Goal: Contribute content: Contribute content

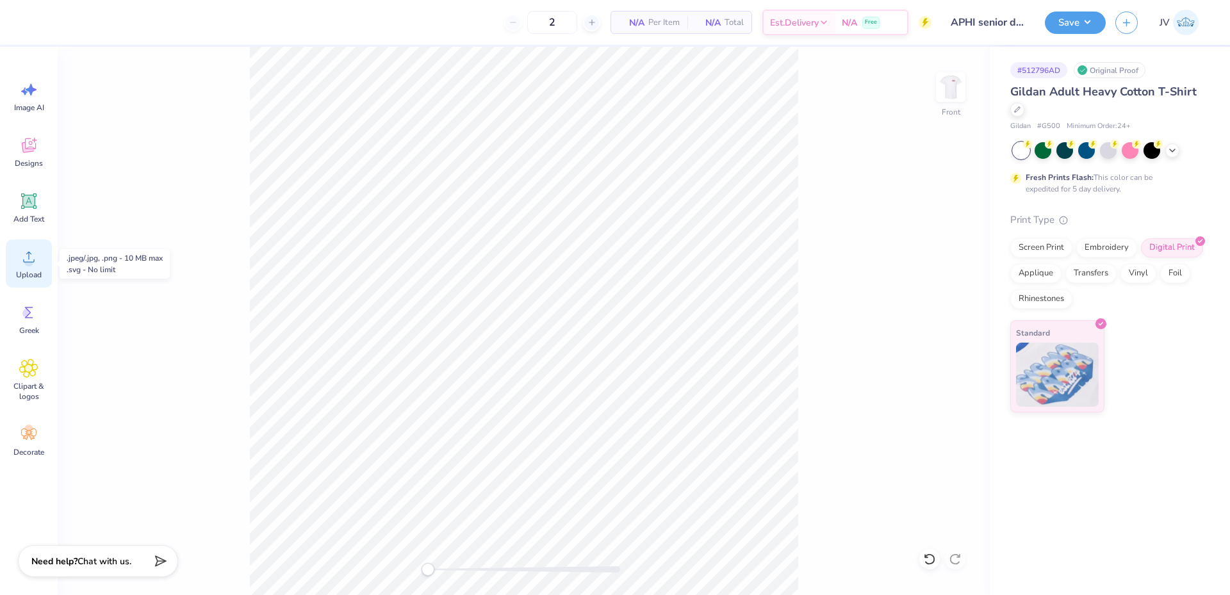
click at [34, 255] on icon at bounding box center [28, 256] width 19 height 19
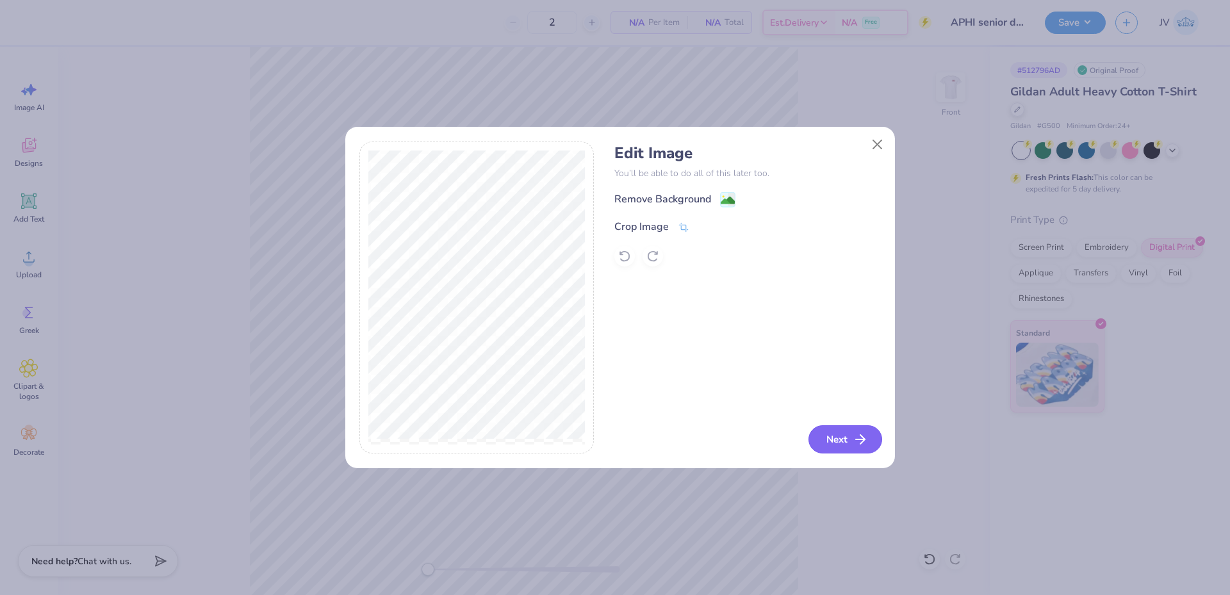
click at [859, 443] on icon "button" at bounding box center [860, 439] width 15 height 15
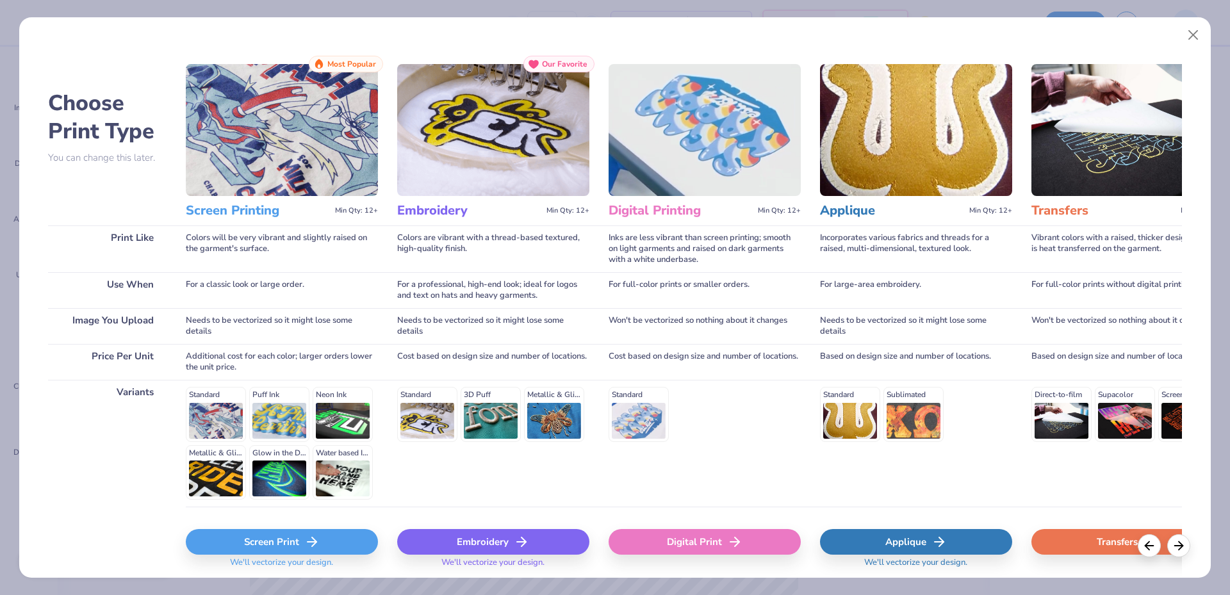
click at [703, 537] on div "Digital Print" at bounding box center [705, 542] width 192 height 26
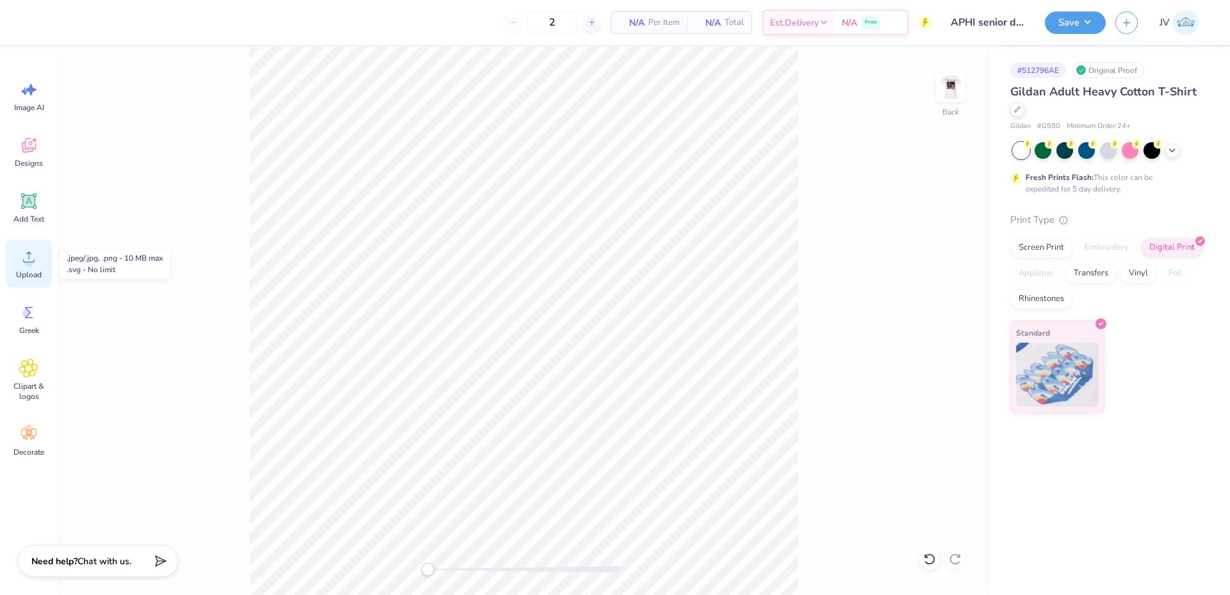
click at [23, 272] on span "Upload" at bounding box center [29, 275] width 26 height 10
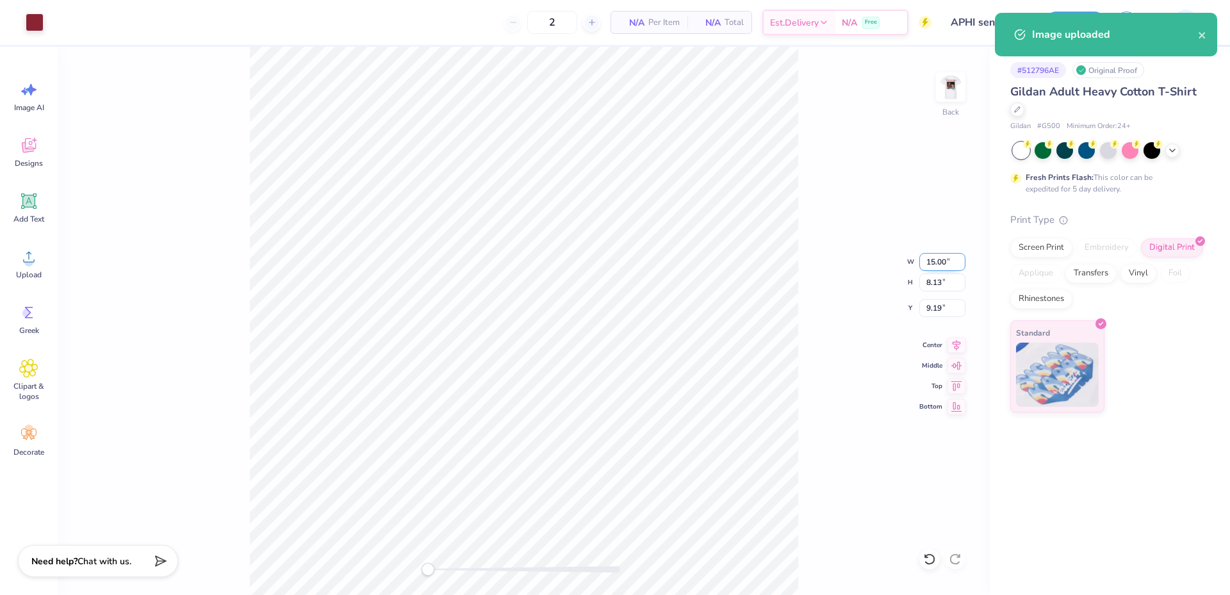
click at [937, 265] on input "15.00" at bounding box center [943, 262] width 46 height 18
type input "4.00"
type input "2.17"
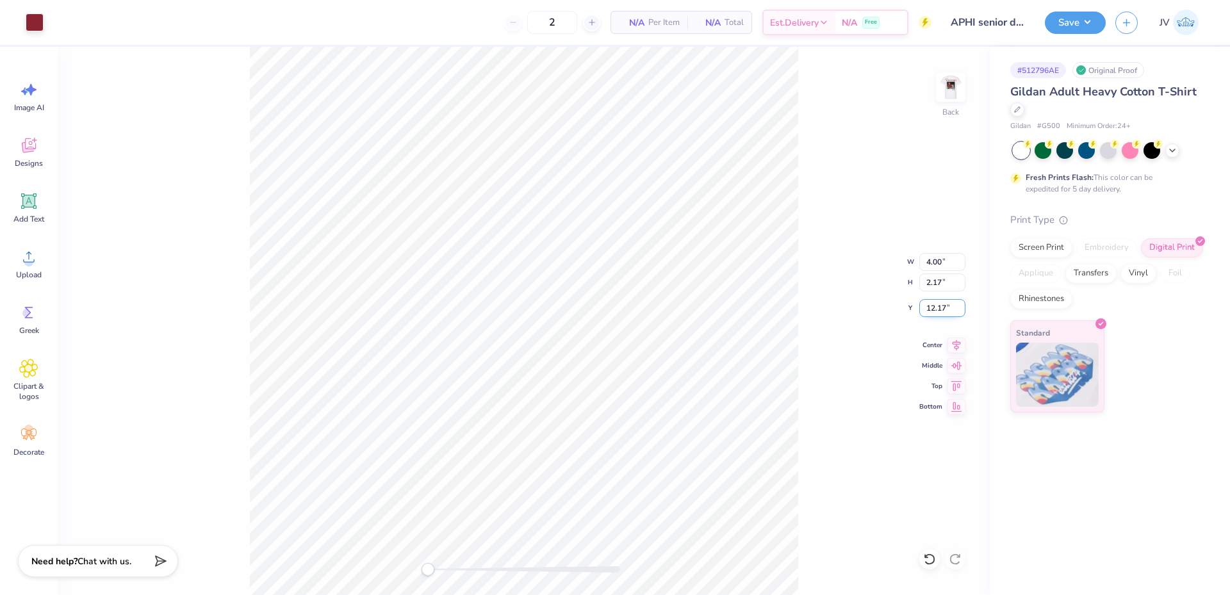
click at [942, 305] on input "12.17" at bounding box center [943, 308] width 46 height 18
type input "3"
click at [964, 87] on img at bounding box center [950, 87] width 51 height 51
click at [22, 267] on div "Upload" at bounding box center [29, 264] width 46 height 48
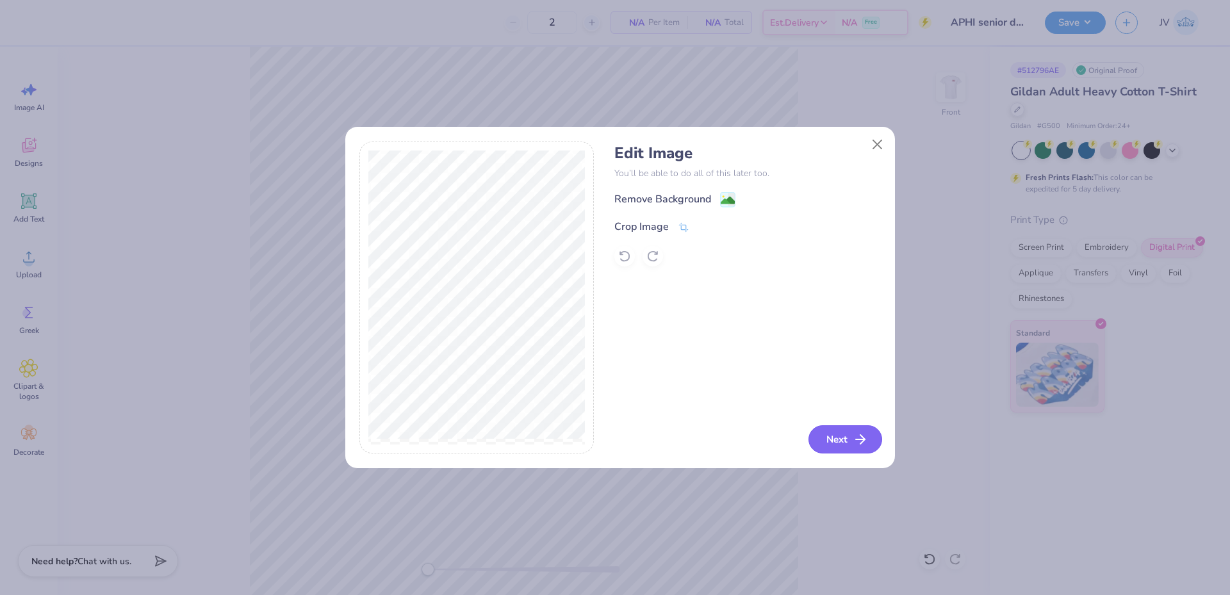
click at [843, 428] on button "Next" at bounding box center [846, 440] width 74 height 28
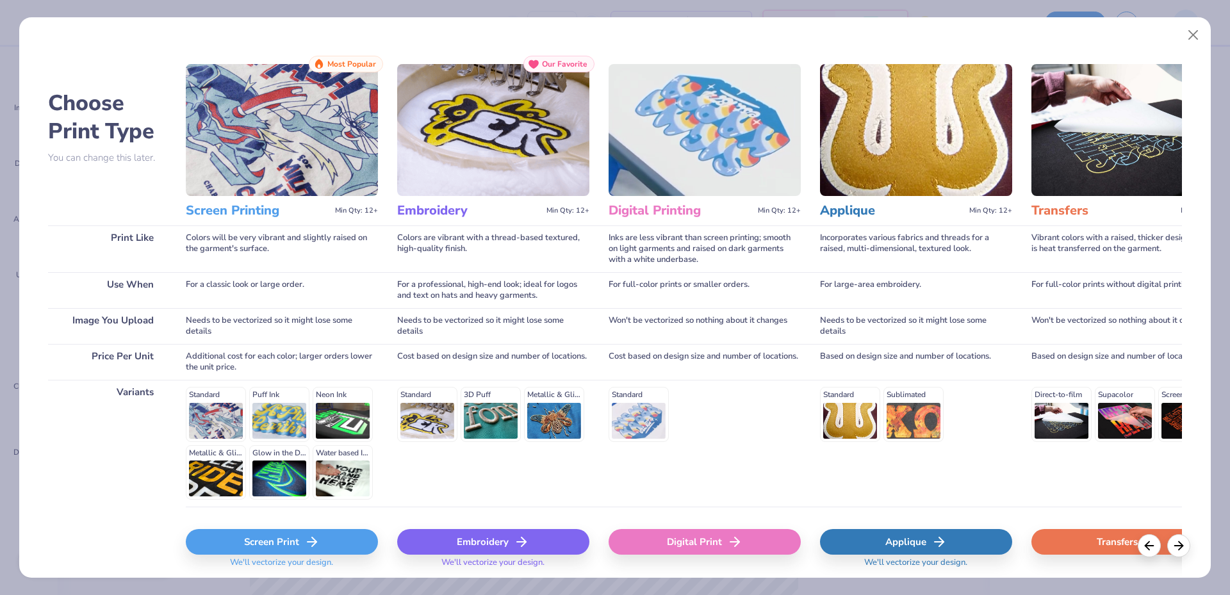
click at [724, 520] on div "Digital Print" at bounding box center [705, 545] width 192 height 76
click at [719, 540] on div "Digital Print" at bounding box center [705, 542] width 192 height 26
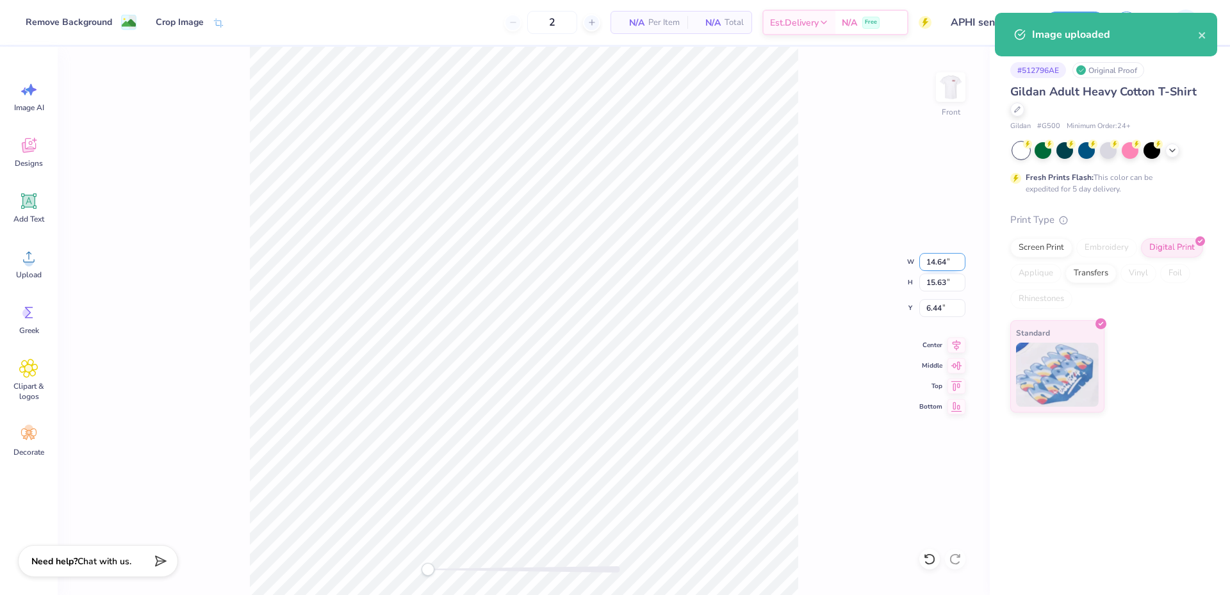
click at [934, 254] on input "14.64" at bounding box center [943, 262] width 46 height 18
type input "14.00"
type input "14.94"
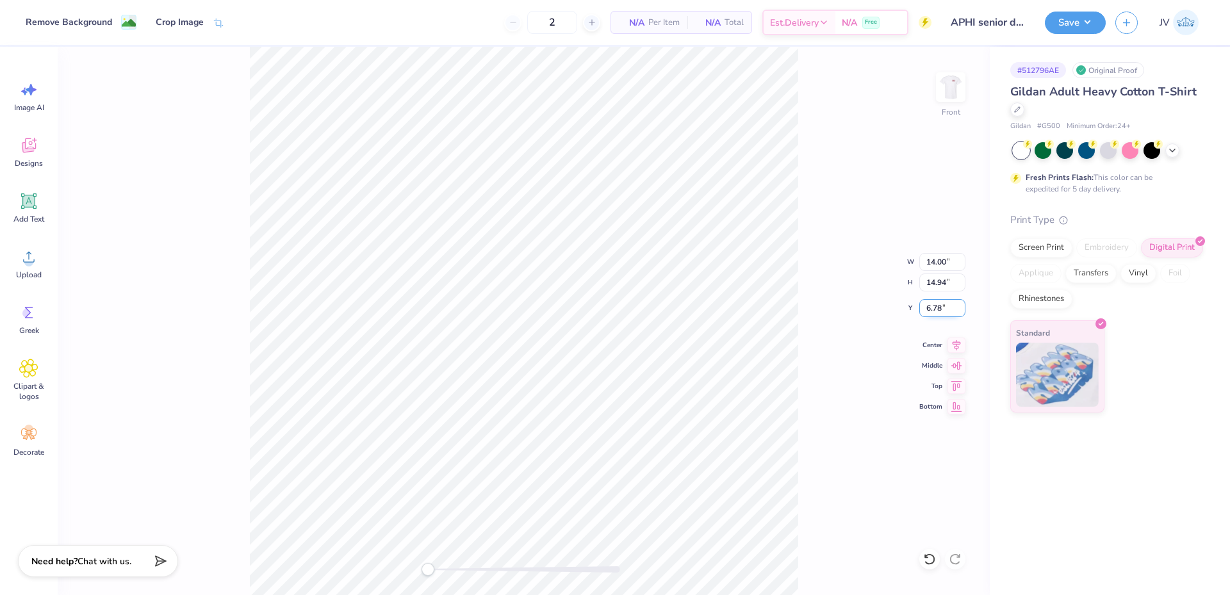
click at [935, 315] on input "6.78" at bounding box center [943, 308] width 46 height 18
type input "3"
click at [1087, 15] on button "Save" at bounding box center [1075, 21] width 61 height 22
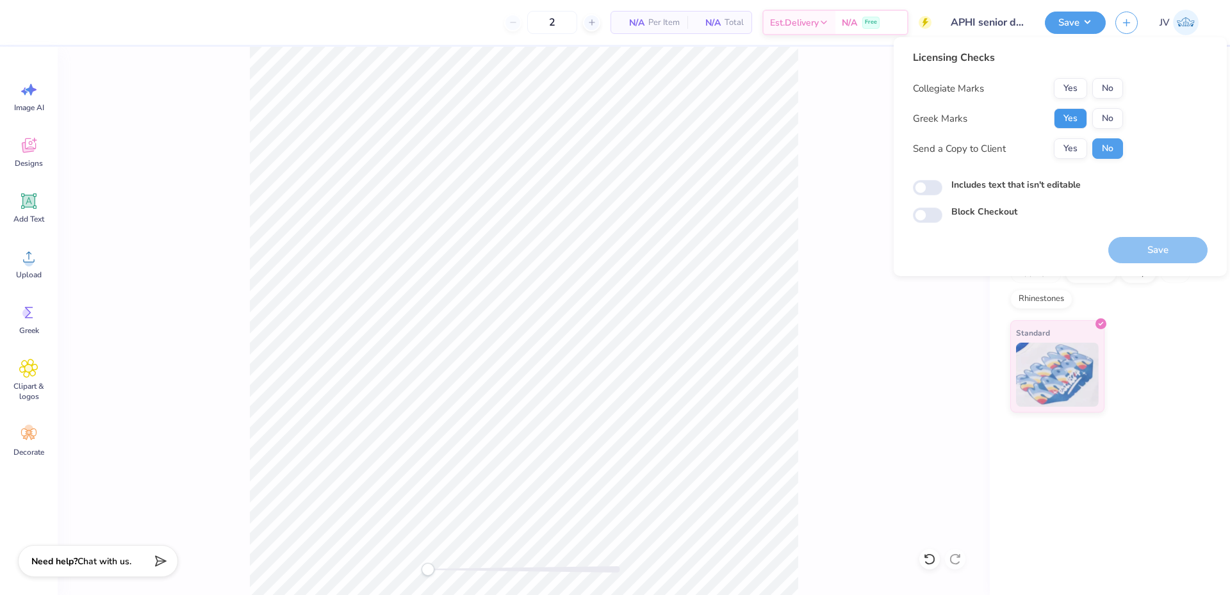
click at [1074, 113] on button "Yes" at bounding box center [1070, 118] width 33 height 21
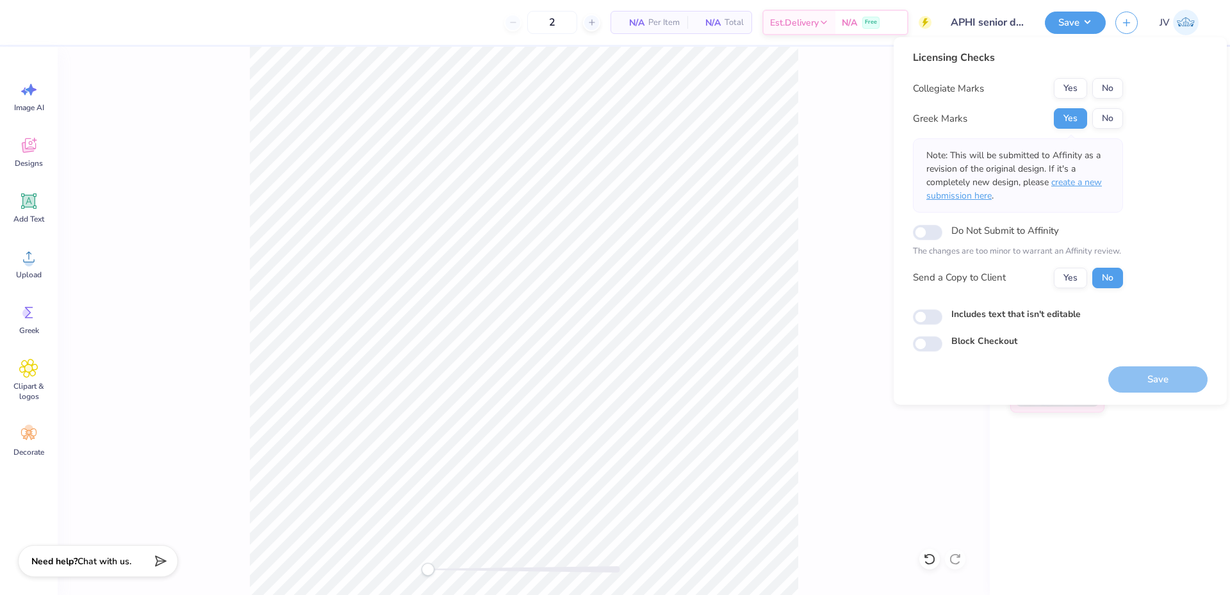
click at [1075, 185] on span "create a new submission here" at bounding box center [1015, 189] width 176 height 26
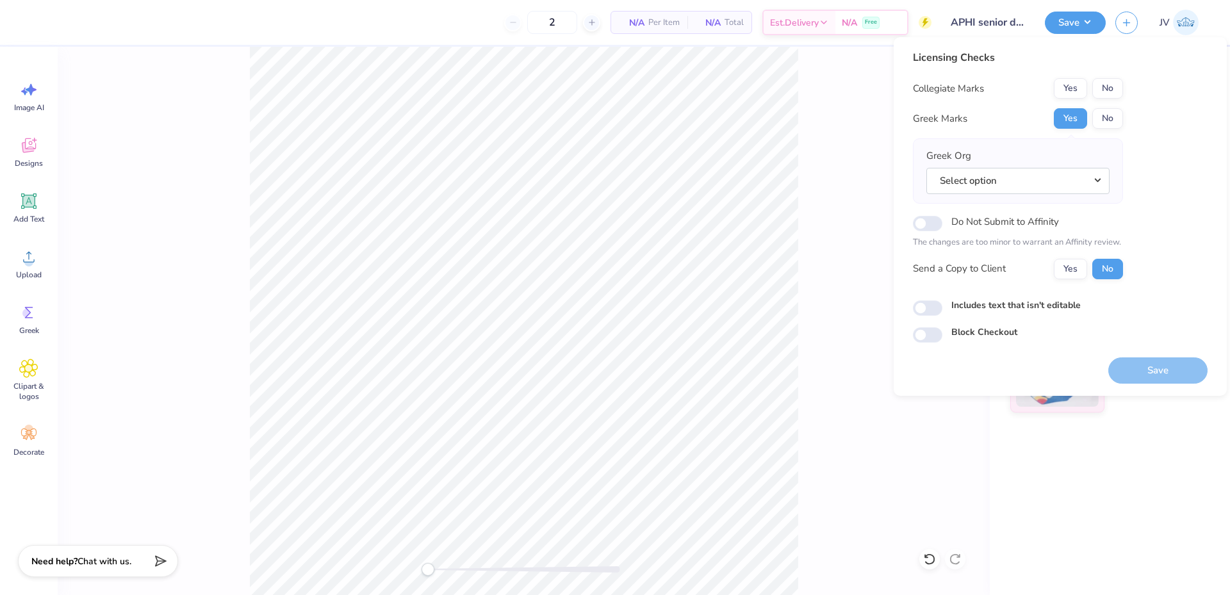
click at [1075, 185] on button "Select option" at bounding box center [1018, 181] width 183 height 26
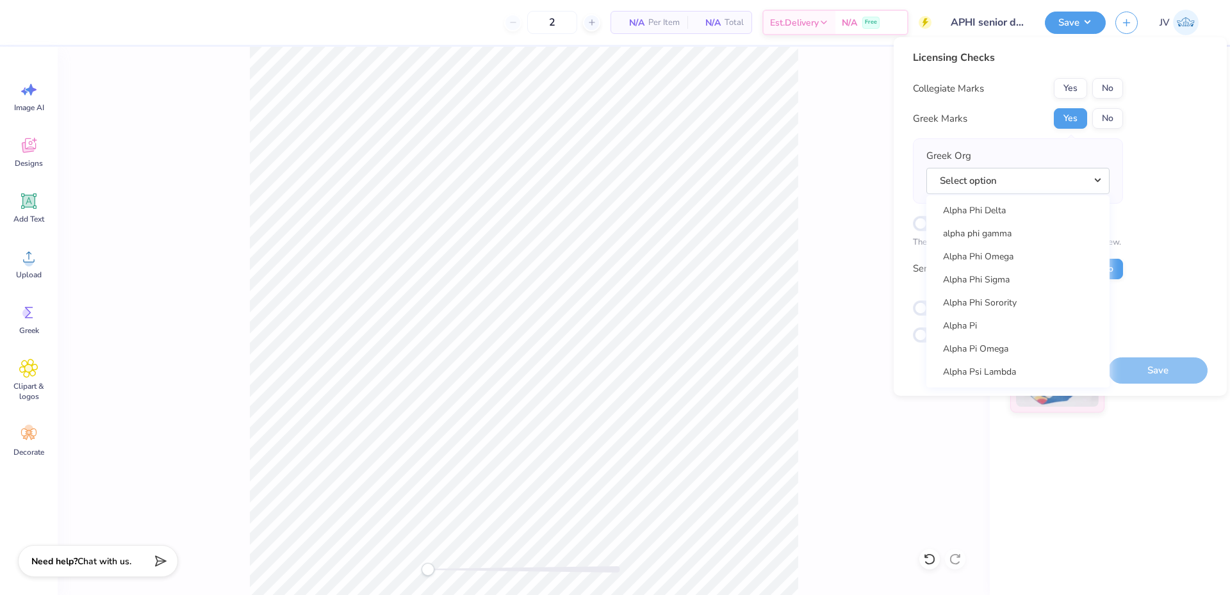
scroll to position [641, 0]
click at [1005, 376] on link "Alpha Phi" at bounding box center [1018, 377] width 173 height 21
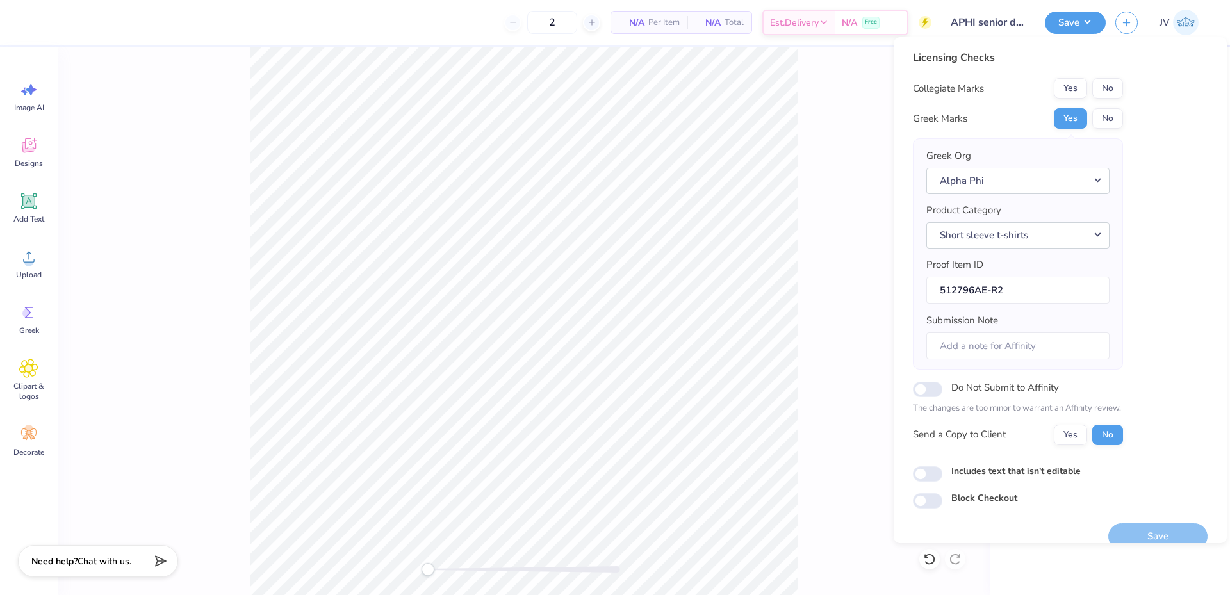
click at [1150, 193] on div "Licensing Checks Collegiate Marks Yes No Greek Marks Yes No Greek Org Alpha Phi…" at bounding box center [1060, 279] width 295 height 459
click at [1108, 93] on button "No" at bounding box center [1108, 88] width 31 height 21
click at [1127, 536] on button "Save" at bounding box center [1158, 537] width 99 height 26
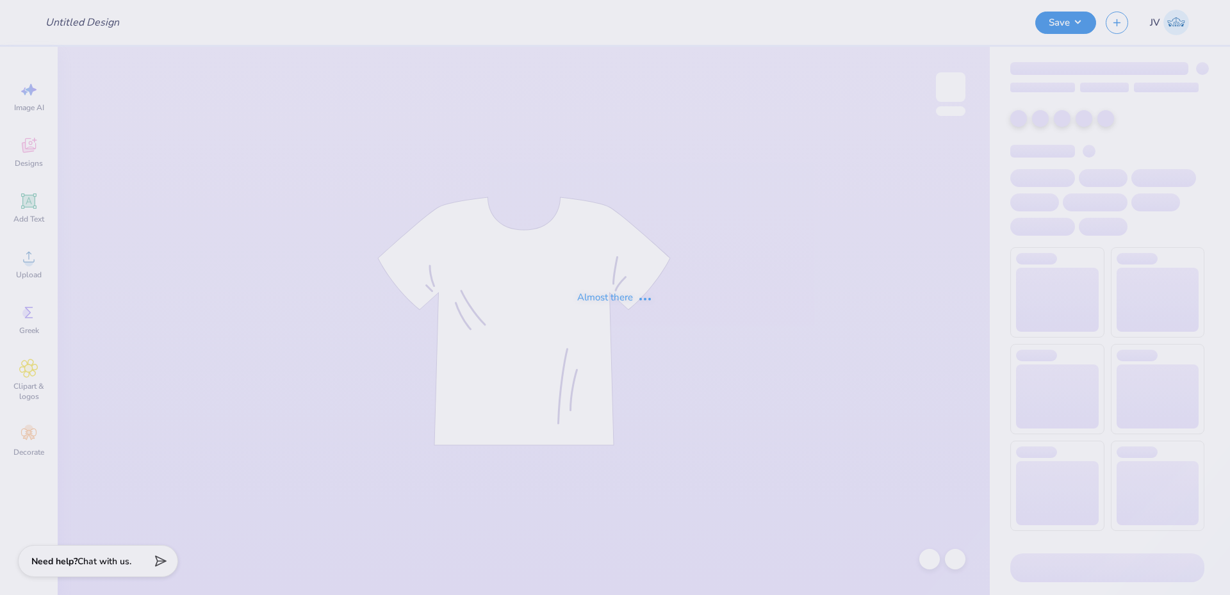
type input "APHI senior dads weekend"
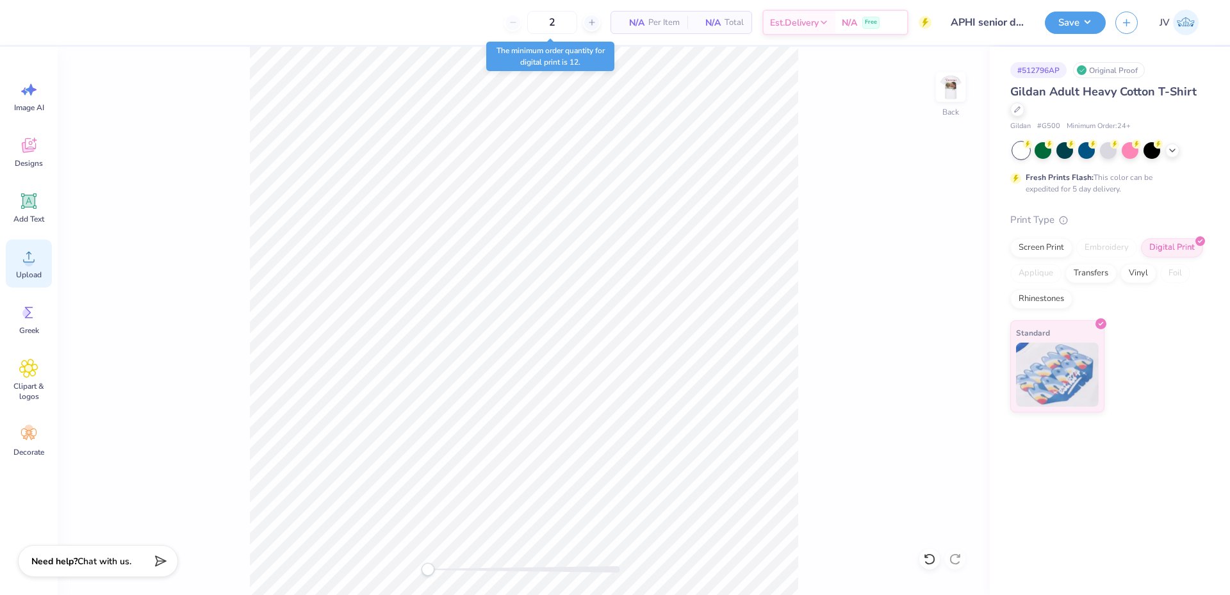
click at [29, 258] on icon at bounding box center [29, 257] width 12 height 11
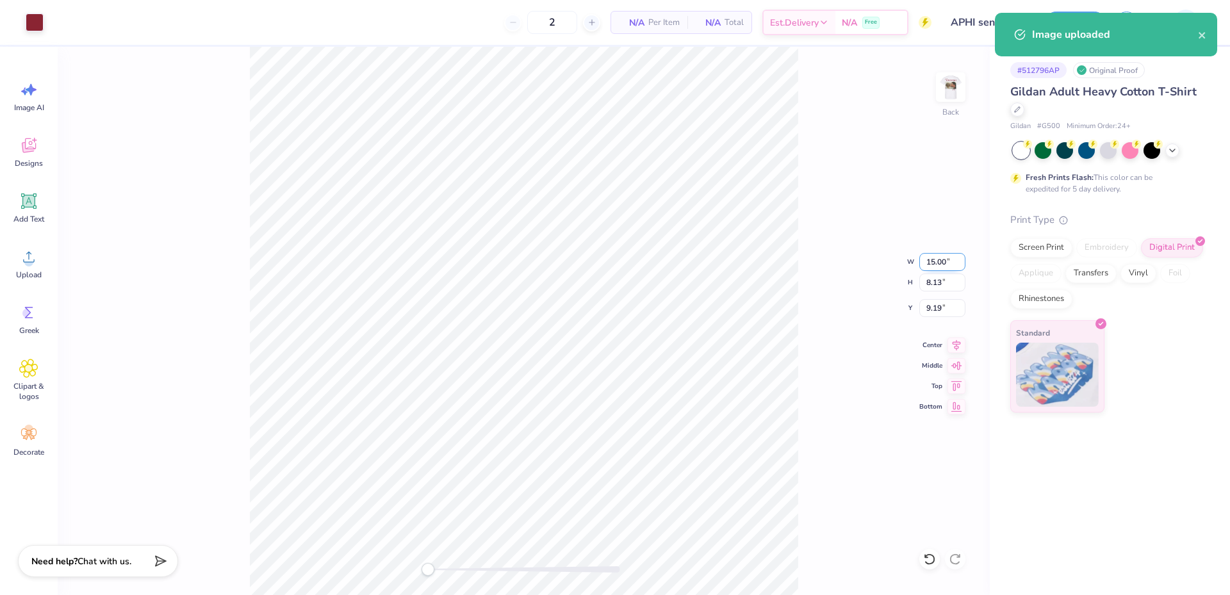
click at [939, 261] on input "15.00" at bounding box center [943, 262] width 46 height 18
type input "4.00"
type input "2.17"
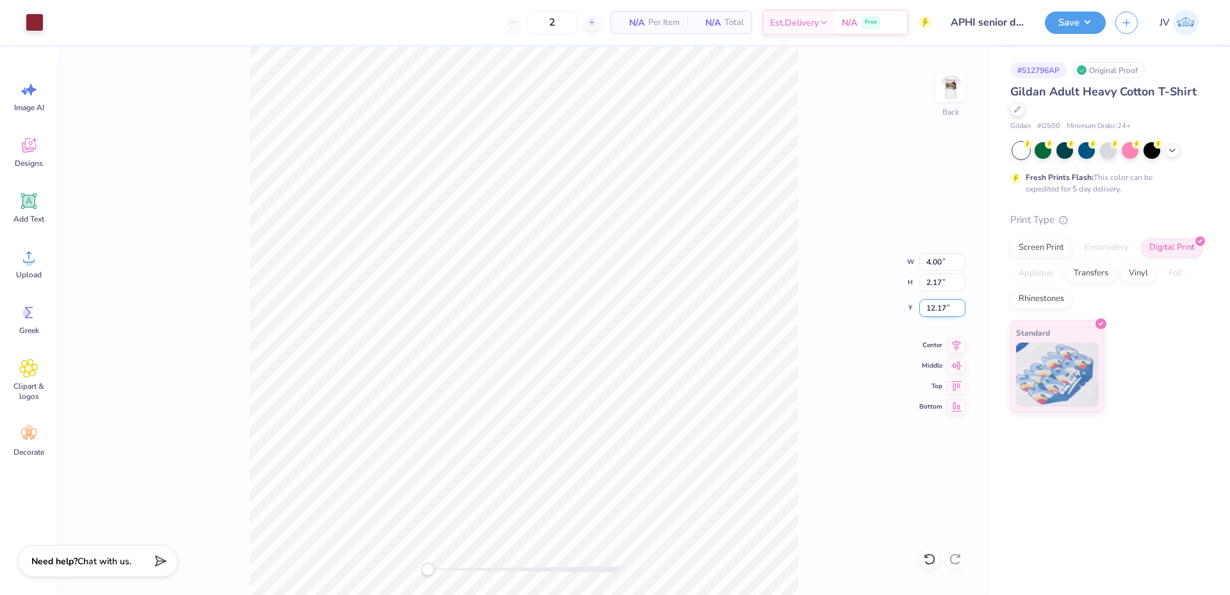
click at [943, 310] on input "12.17" at bounding box center [943, 308] width 46 height 18
type input "3"
click at [953, 99] on img at bounding box center [950, 87] width 51 height 51
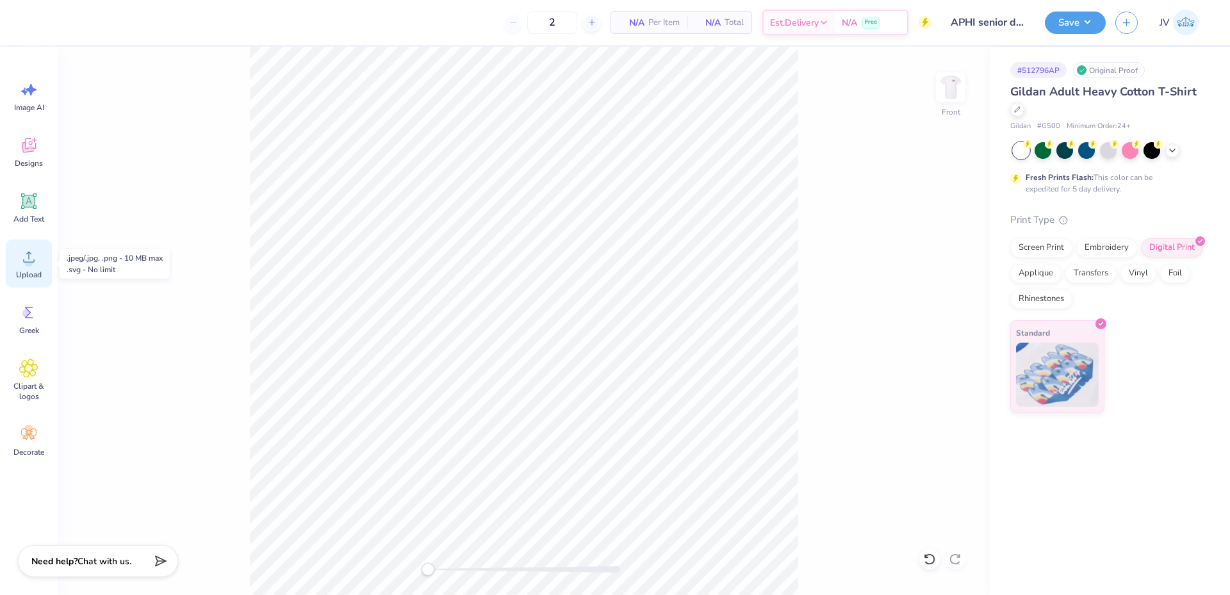
click at [22, 275] on span "Upload" at bounding box center [29, 275] width 26 height 10
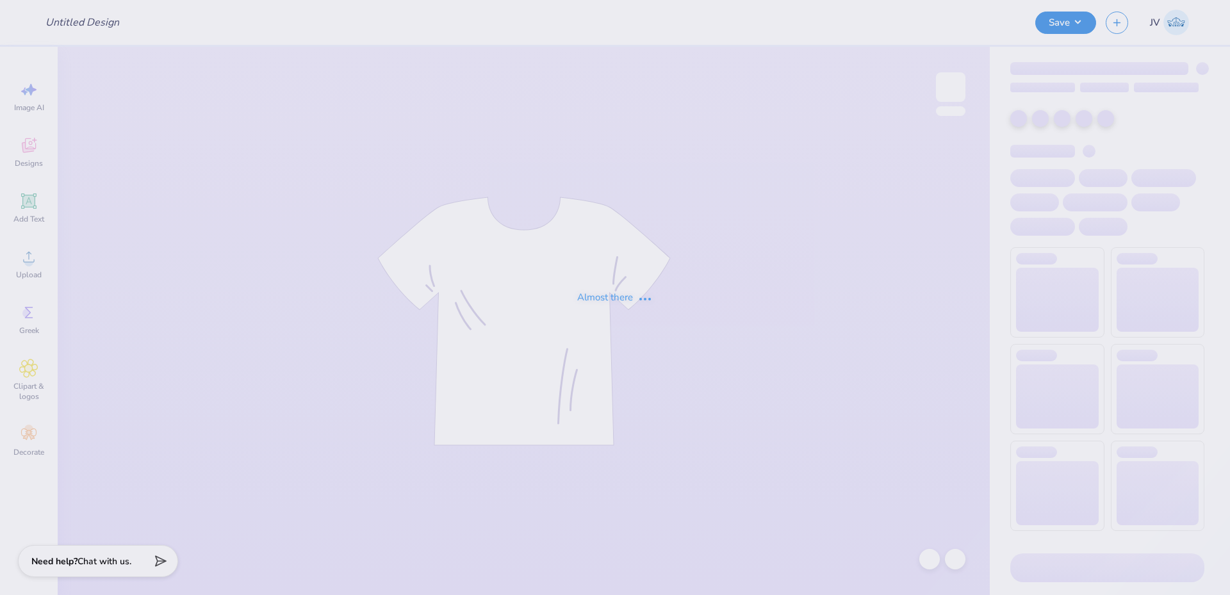
type input "APHI senior dads weekend"
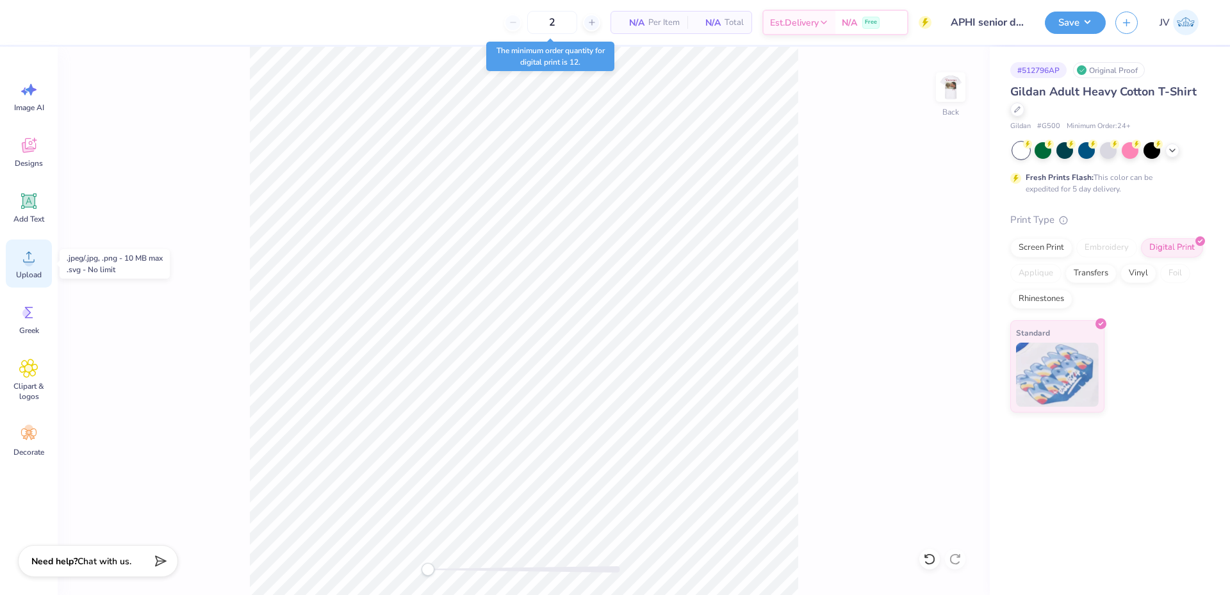
click at [33, 272] on span "Upload" at bounding box center [29, 275] width 26 height 10
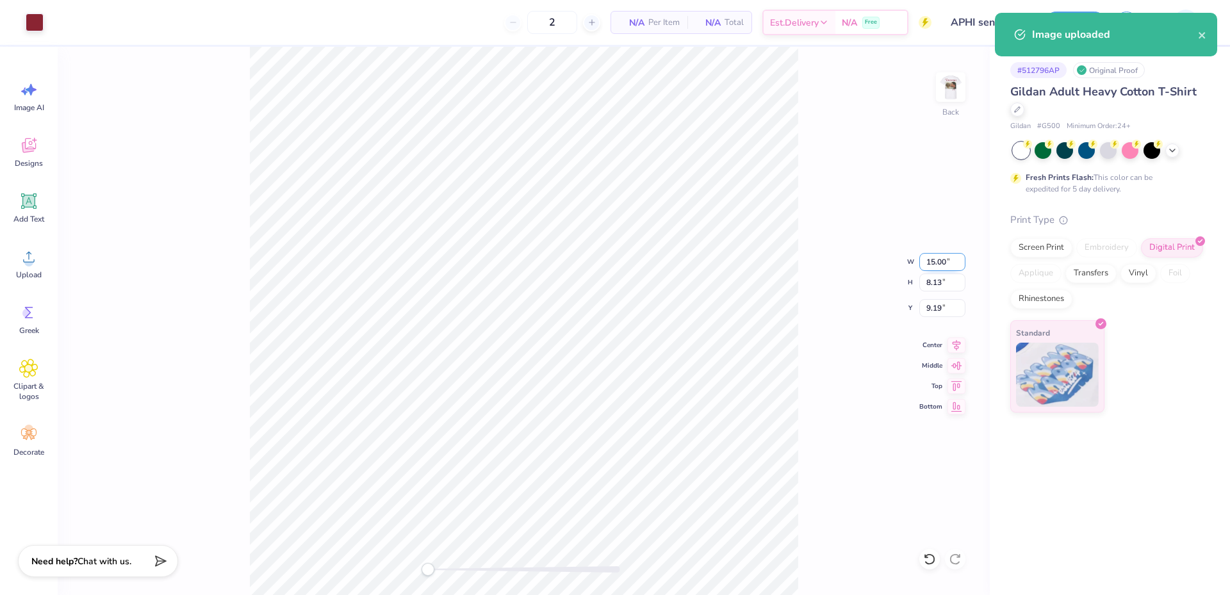
click at [940, 268] on input "15.00" at bounding box center [943, 262] width 46 height 18
click at [940, 267] on input "15.00" at bounding box center [943, 262] width 46 height 18
type input "4.00"
type input "2.17"
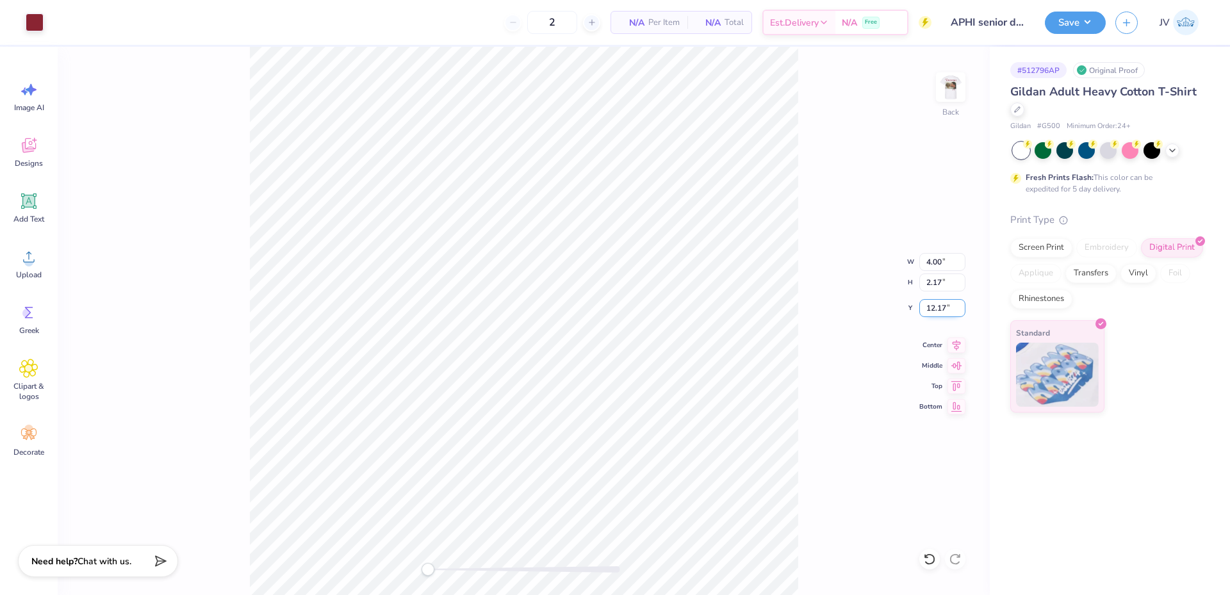
click at [939, 309] on input "12.17" at bounding box center [943, 308] width 46 height 18
type input "3"
click at [960, 88] on img at bounding box center [950, 87] width 51 height 51
click at [21, 270] on span "Upload" at bounding box center [29, 275] width 26 height 10
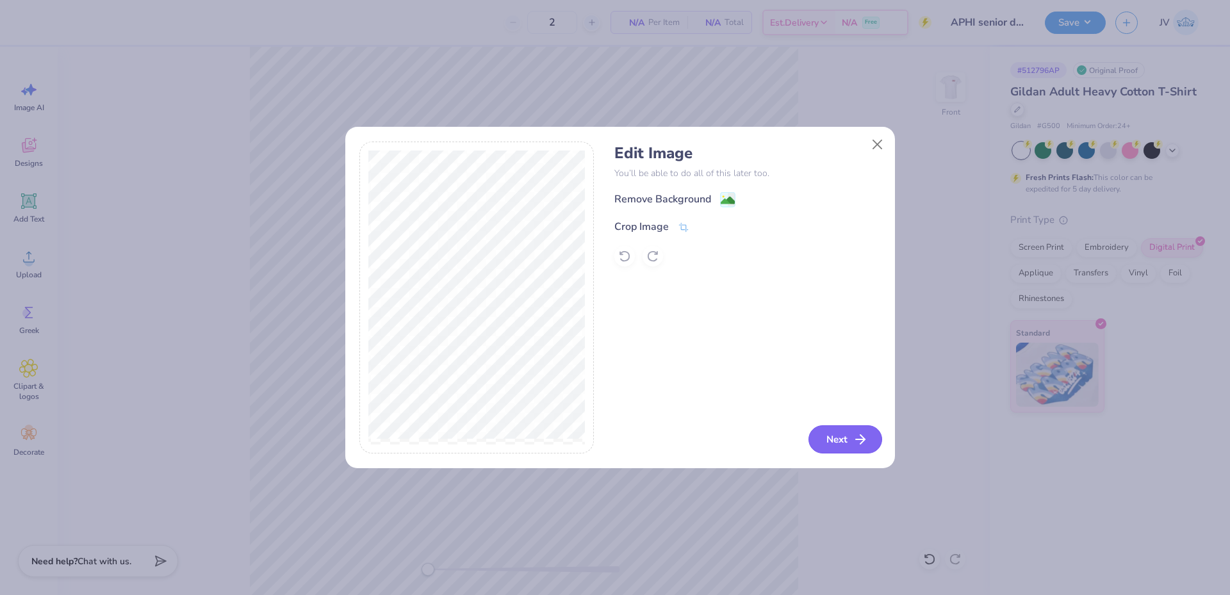
click at [828, 434] on button "Next" at bounding box center [846, 440] width 74 height 28
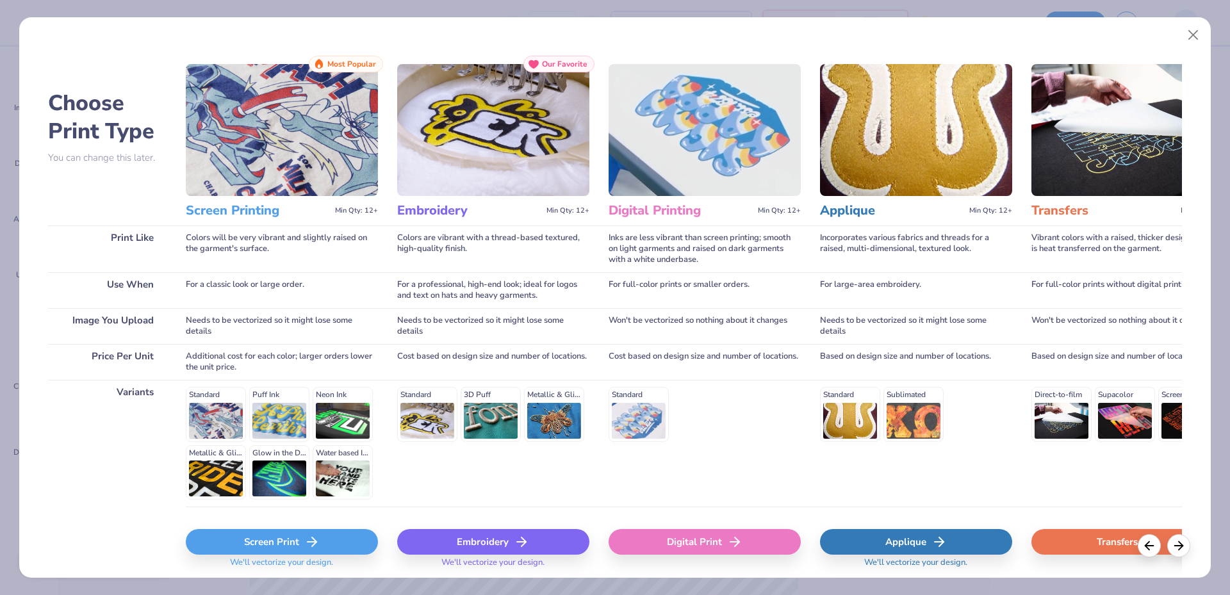
click at [745, 302] on div "For full-color prints or smaller orders." at bounding box center [705, 290] width 192 height 36
click at [684, 545] on div "Digital Print" at bounding box center [705, 542] width 192 height 26
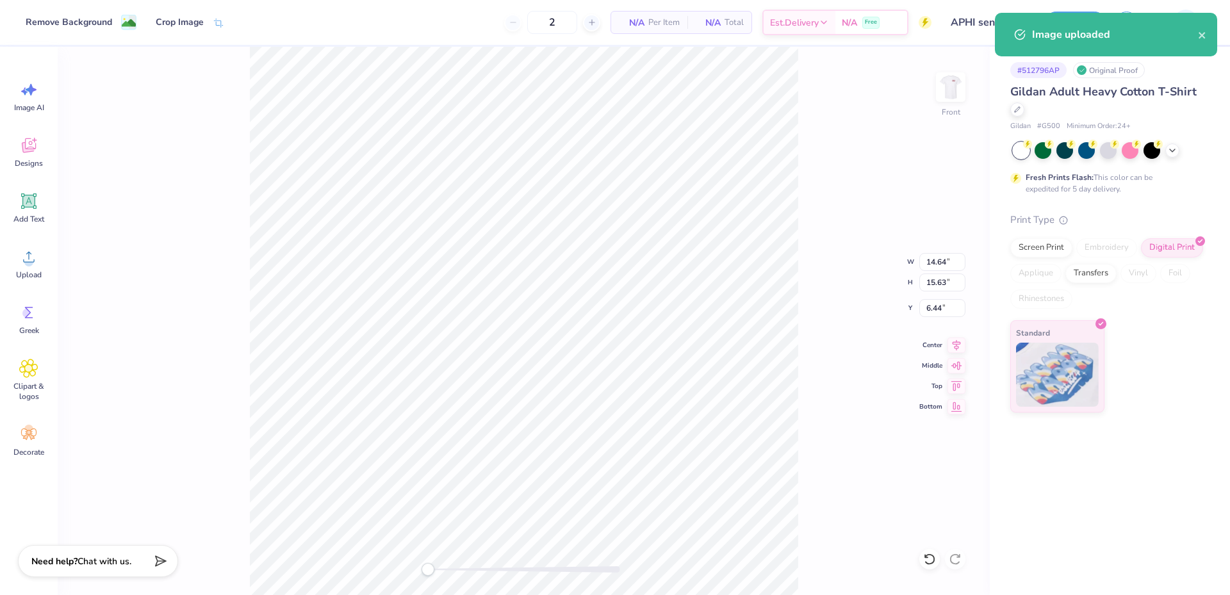
click at [939, 272] on div "Front W 14.64 14.64 " H 15.63 15.63 " Y 6.44 6.44 " Center Middle Top Bottom" at bounding box center [524, 321] width 932 height 549
click at [934, 260] on input "14.64" at bounding box center [943, 262] width 46 height 18
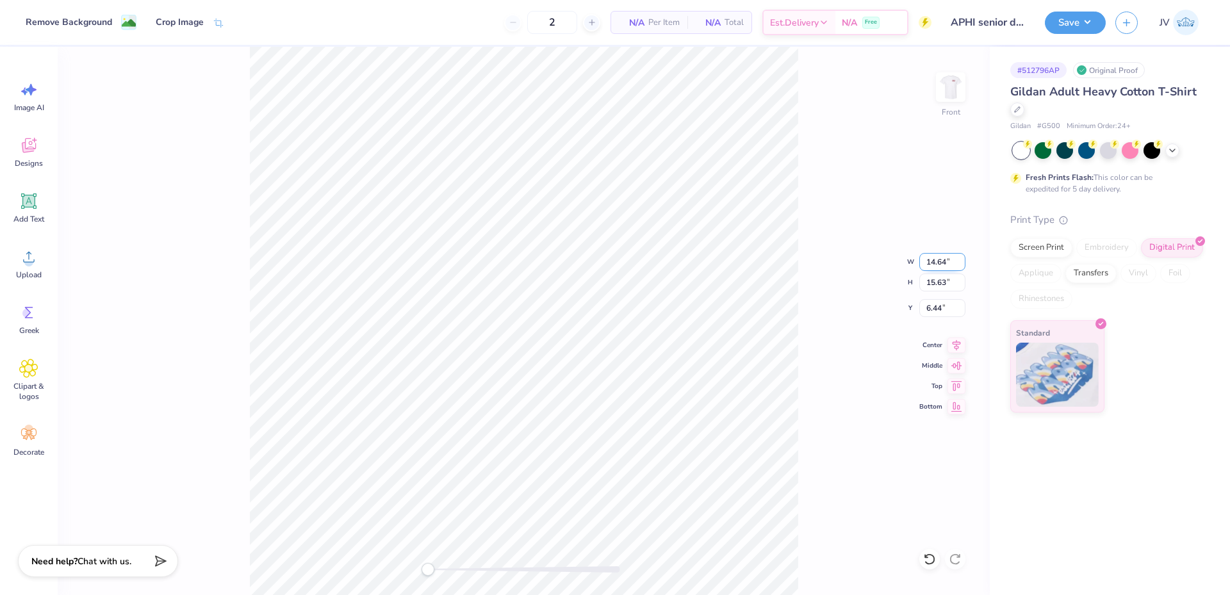
click at [934, 260] on input "14.64" at bounding box center [943, 262] width 46 height 18
type input "14.00"
type input "14.94"
click at [939, 305] on input "6.78" at bounding box center [943, 308] width 46 height 18
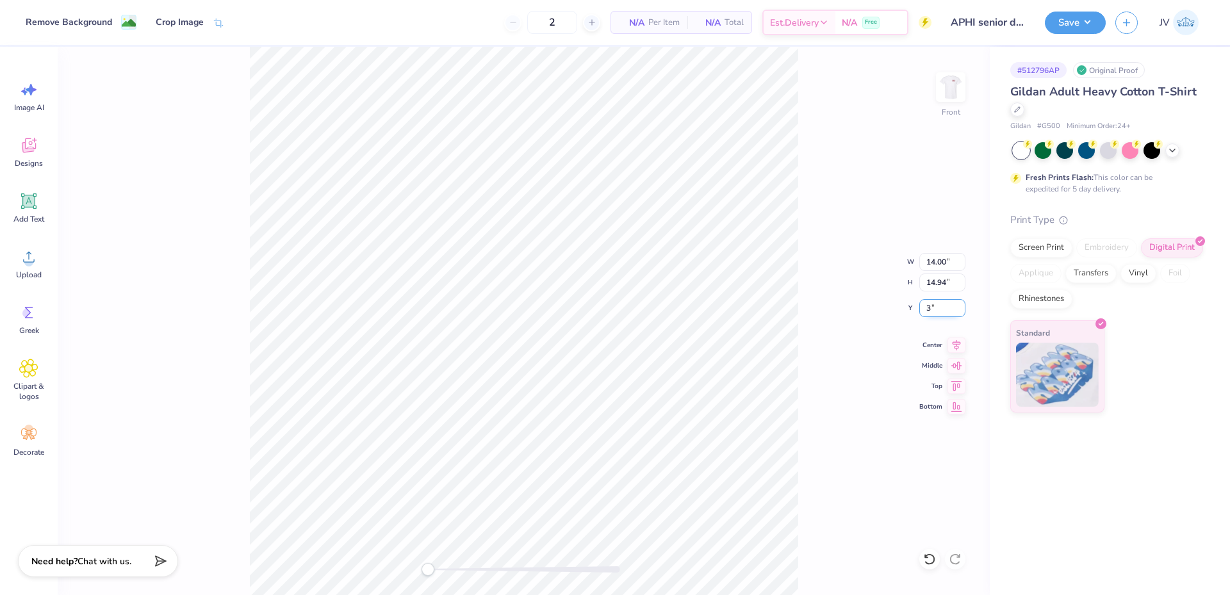
type input "3"
click at [1094, 18] on button "Save" at bounding box center [1075, 21] width 61 height 22
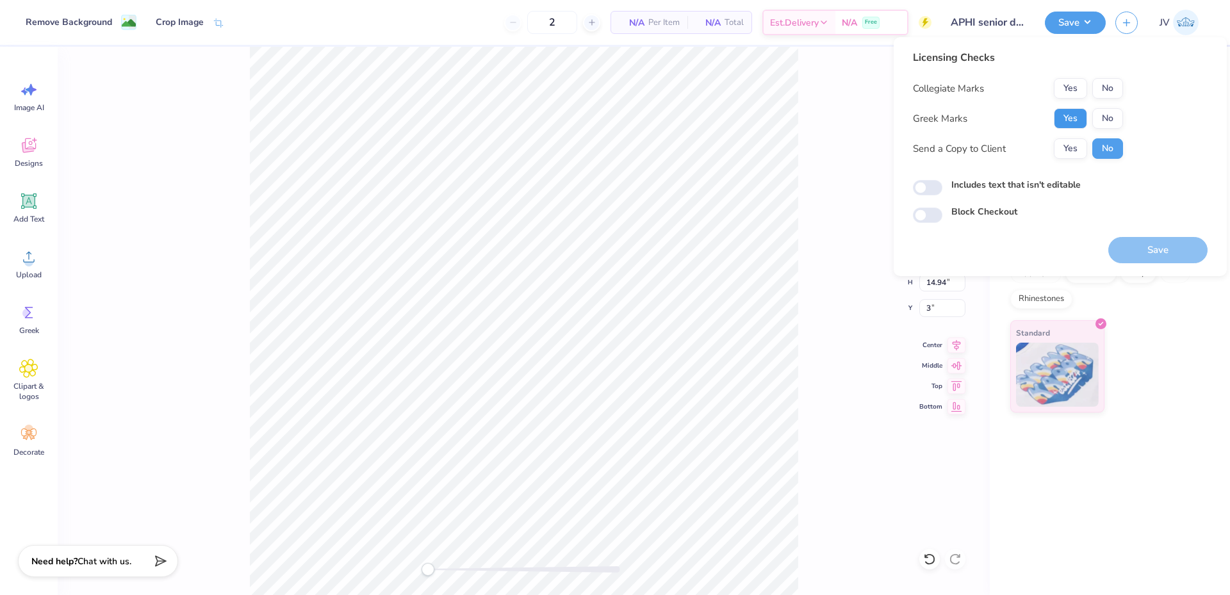
click at [1069, 119] on button "Yes" at bounding box center [1070, 118] width 33 height 21
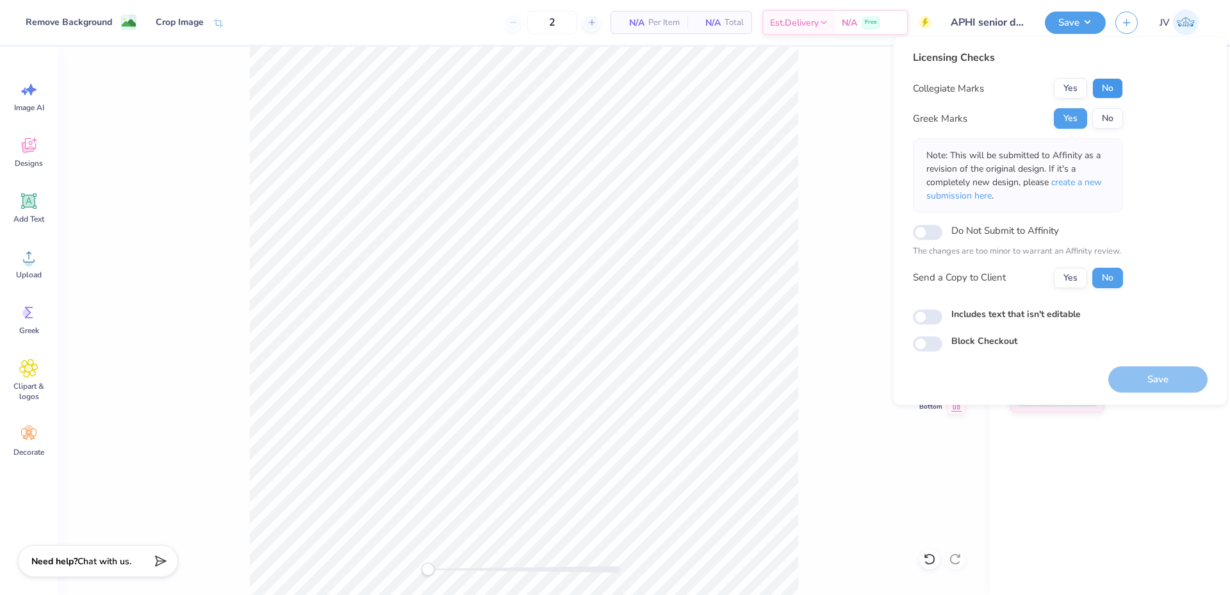
click at [1103, 91] on button "No" at bounding box center [1108, 88] width 31 height 21
click at [1080, 183] on span "create a new submission here" at bounding box center [1015, 189] width 176 height 26
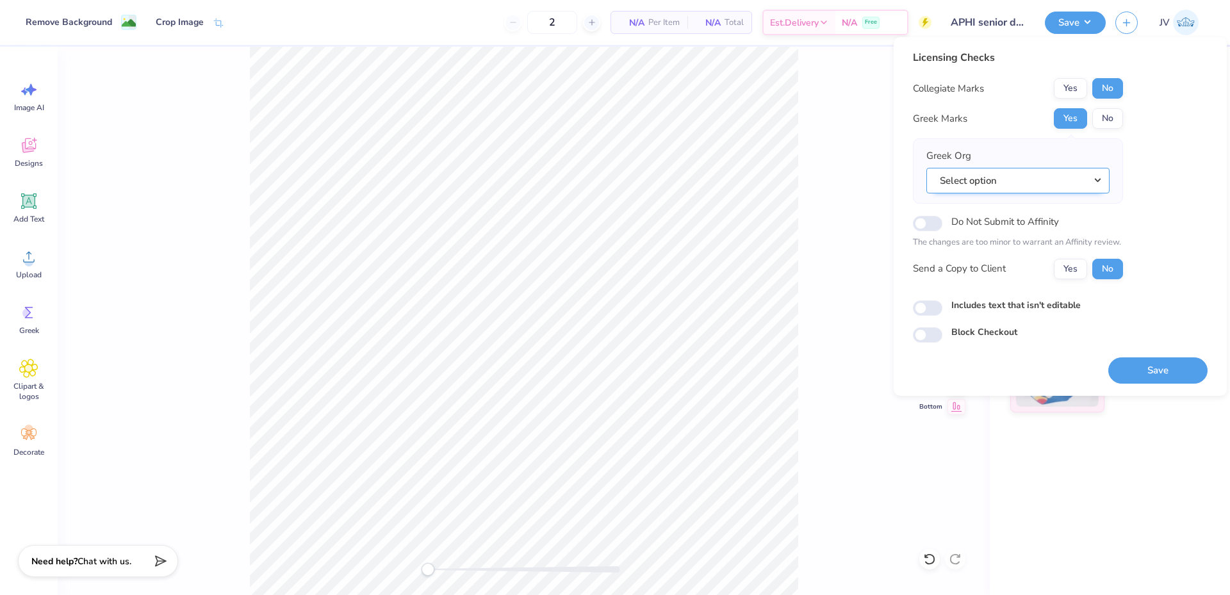
click at [1070, 180] on button "Select option" at bounding box center [1018, 181] width 183 height 26
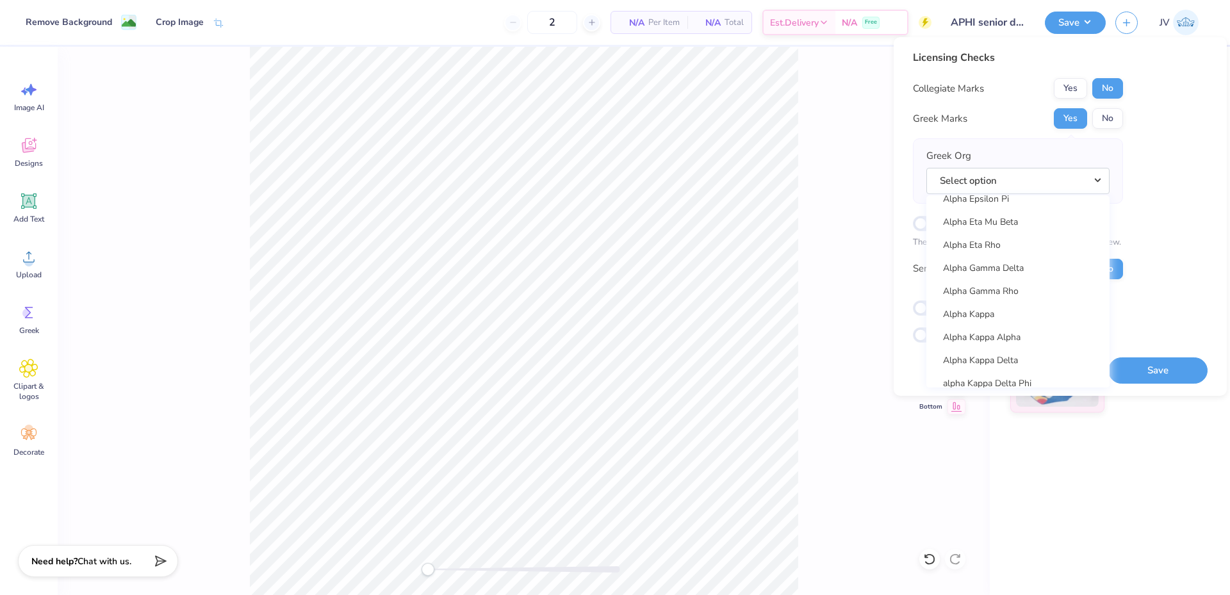
scroll to position [641, 0]
click at [1005, 379] on link "Alpha Phi" at bounding box center [1018, 377] width 173 height 21
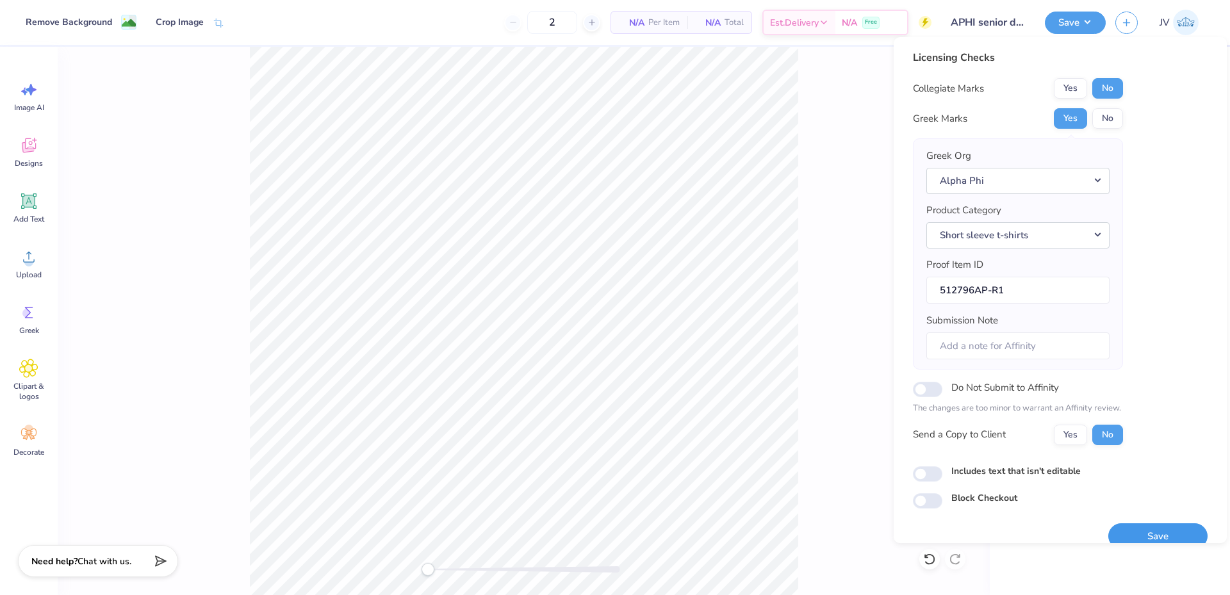
click at [1146, 531] on button "Save" at bounding box center [1158, 537] width 99 height 26
